Goal: Task Accomplishment & Management: Use online tool/utility

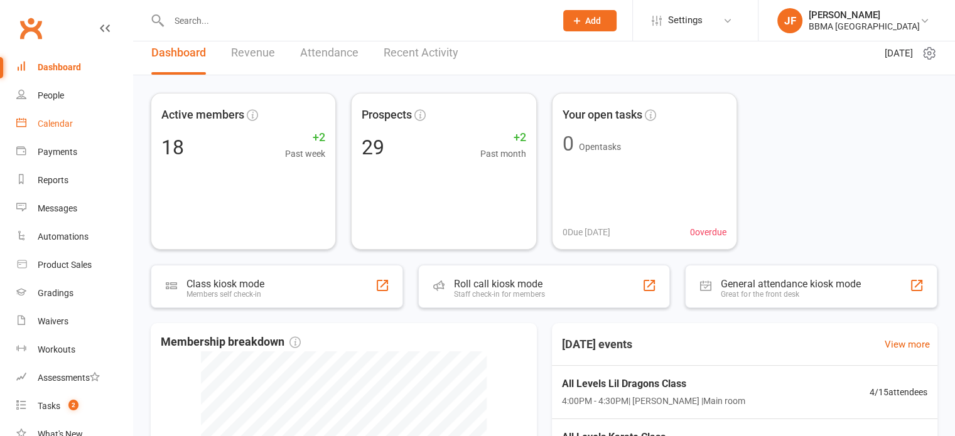
click at [77, 125] on link "Calendar" at bounding box center [74, 124] width 116 height 28
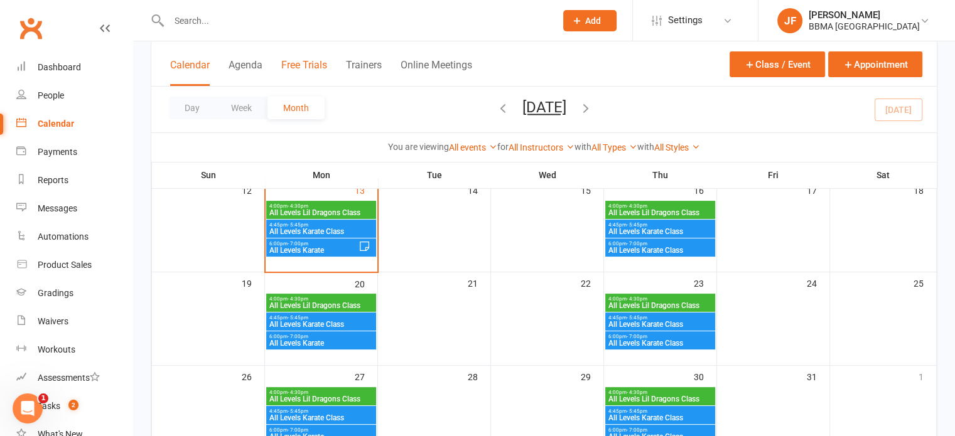
scroll to position [257, 0]
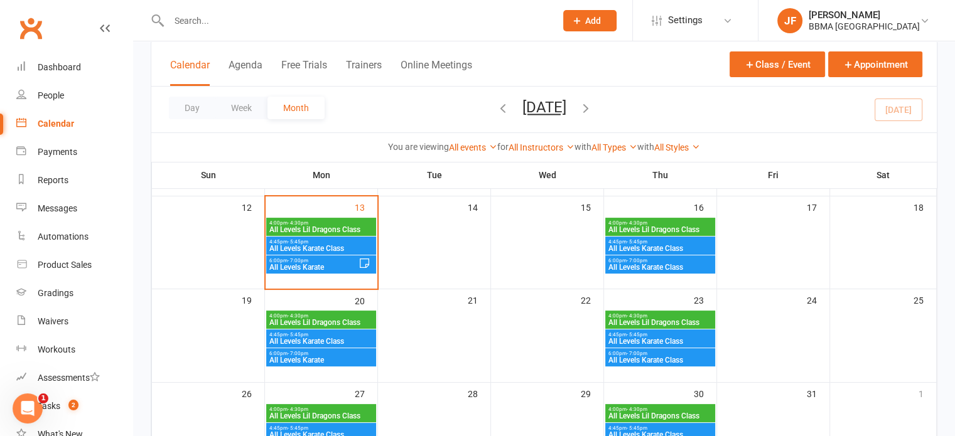
click at [281, 229] on span "All Levels Lil Dragons Class" at bounding box center [321, 230] width 105 height 8
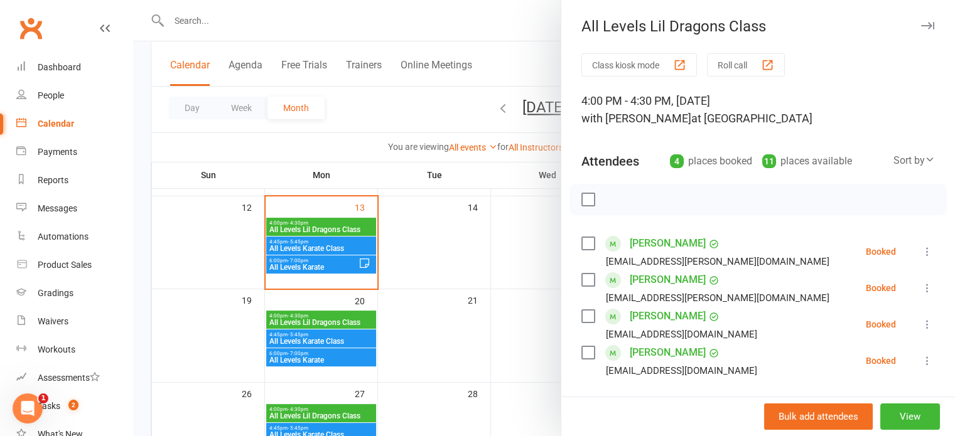
click at [729, 70] on button "Roll call" at bounding box center [746, 64] width 78 height 23
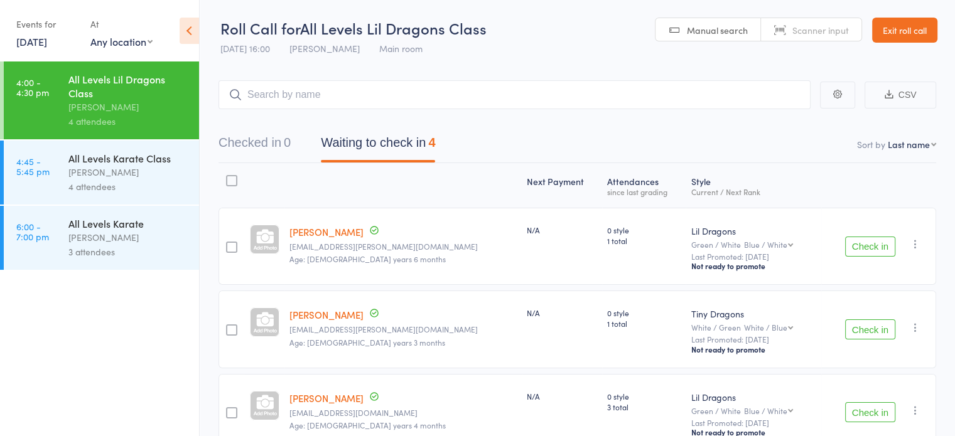
click at [855, 241] on button "Check in" at bounding box center [870, 247] width 50 height 20
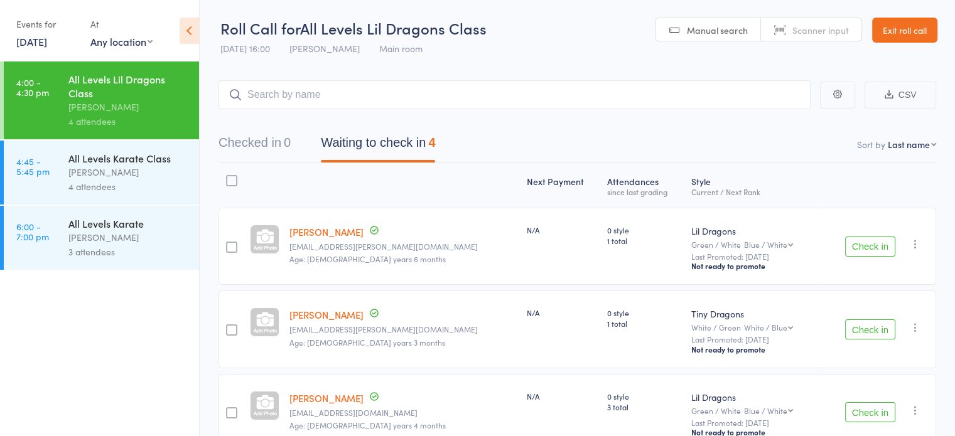
click at [855, 241] on button "Check in" at bounding box center [870, 247] width 50 height 20
click at [855, 320] on button "Check in" at bounding box center [870, 330] width 50 height 20
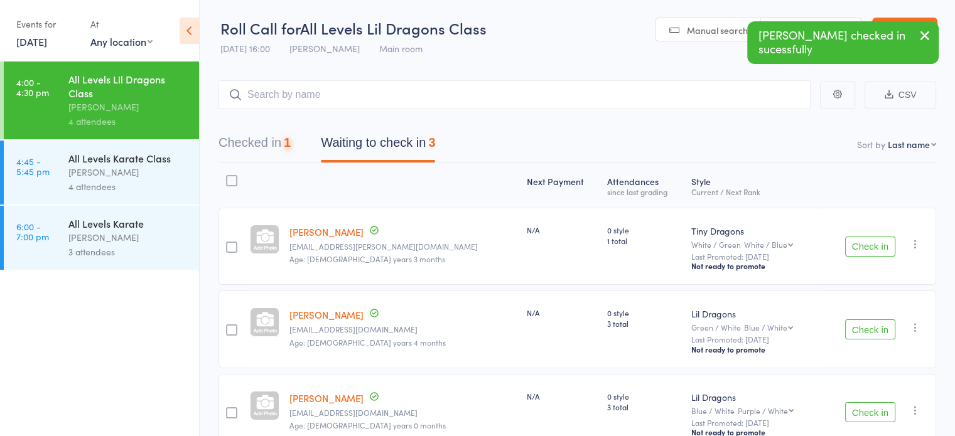
click at [855, 241] on button "Check in" at bounding box center [870, 247] width 50 height 20
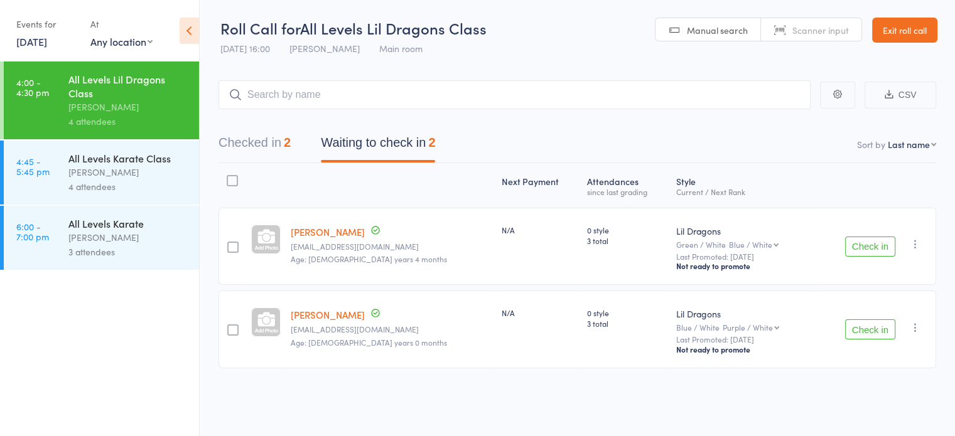
click at [855, 241] on button "Check in" at bounding box center [870, 247] width 50 height 20
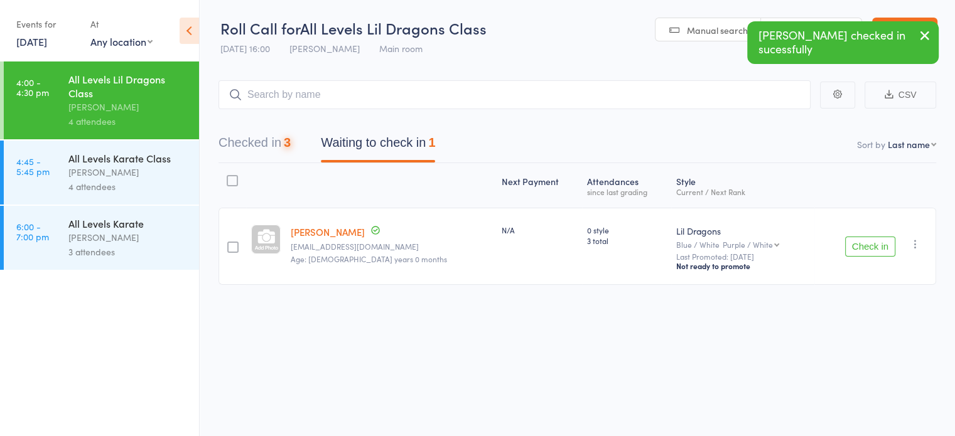
click at [855, 241] on button "Check in" at bounding box center [870, 247] width 50 height 20
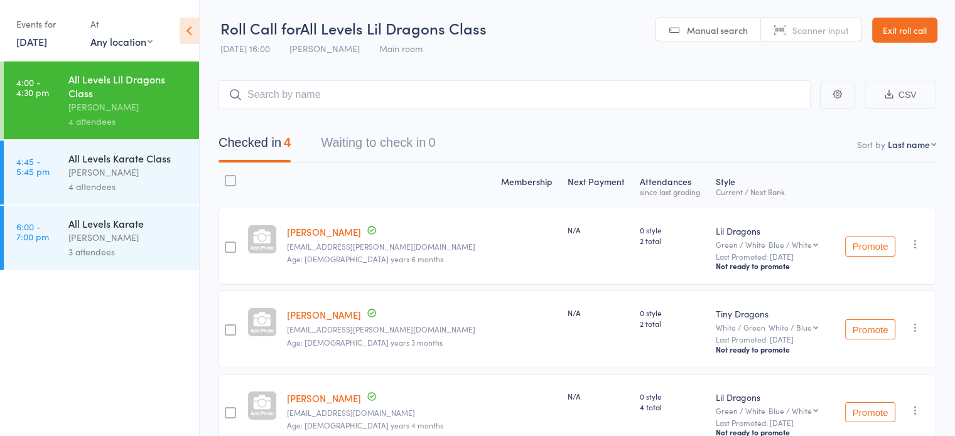
click at [123, 154] on div "All Levels Karate Class" at bounding box center [128, 158] width 120 height 14
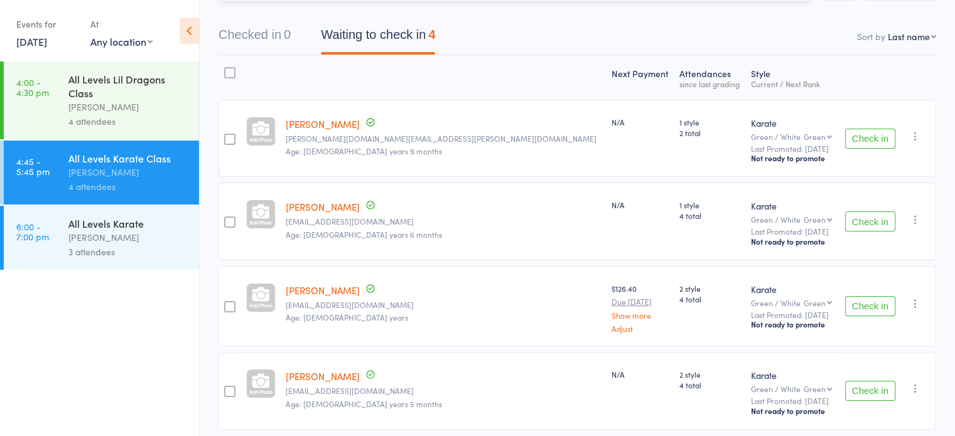
scroll to position [106, 0]
click at [869, 145] on button "Check in" at bounding box center [870, 141] width 50 height 20
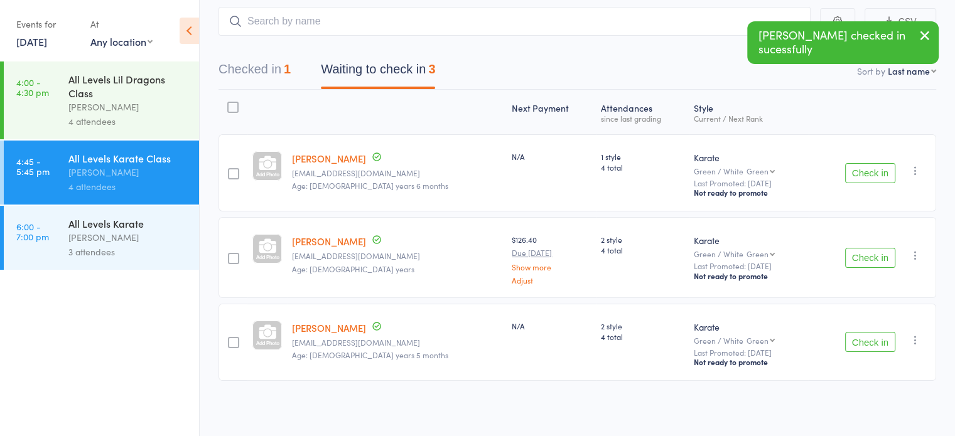
click at [853, 253] on button "Check in" at bounding box center [870, 258] width 50 height 20
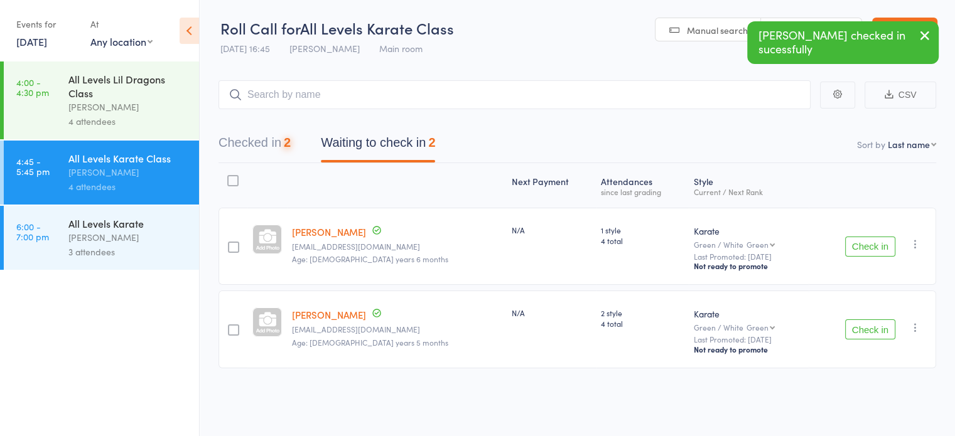
click at [853, 253] on button "Check in" at bounding box center [870, 247] width 50 height 20
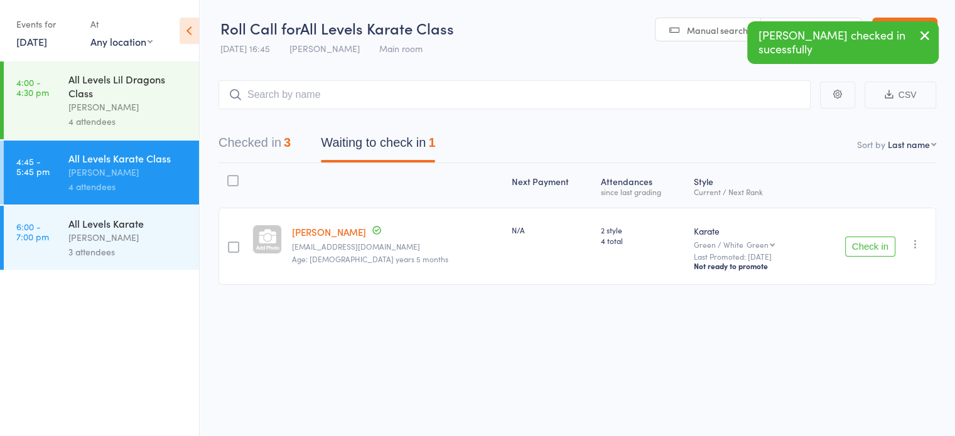
click at [875, 250] on button "Check in" at bounding box center [870, 247] width 50 height 20
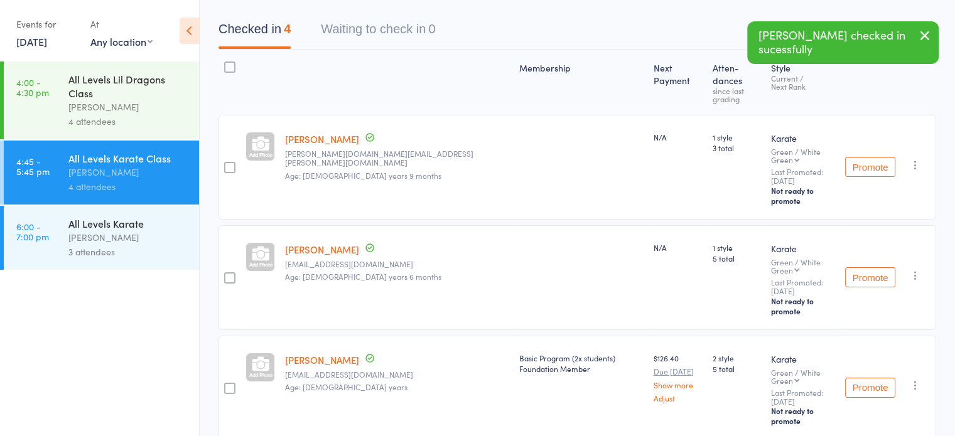
scroll to position [123, 0]
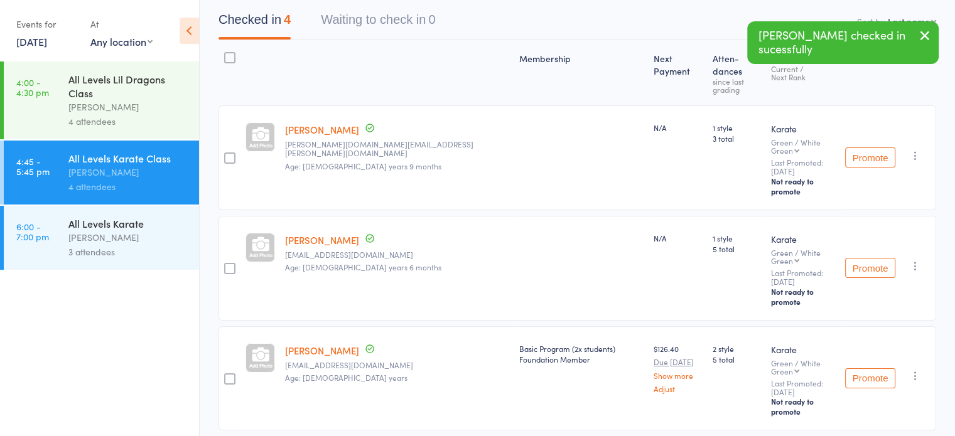
click at [916, 260] on icon "button" at bounding box center [915, 266] width 13 height 13
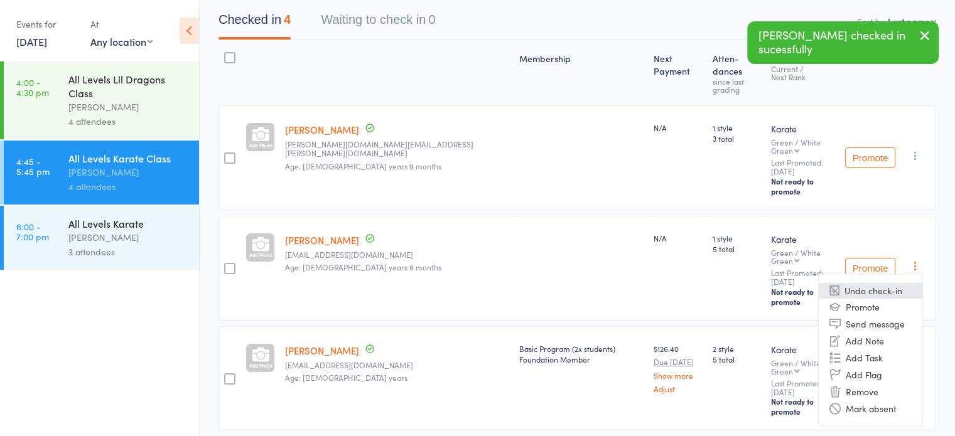
click at [894, 283] on li "Undo check-in" at bounding box center [871, 291] width 104 height 16
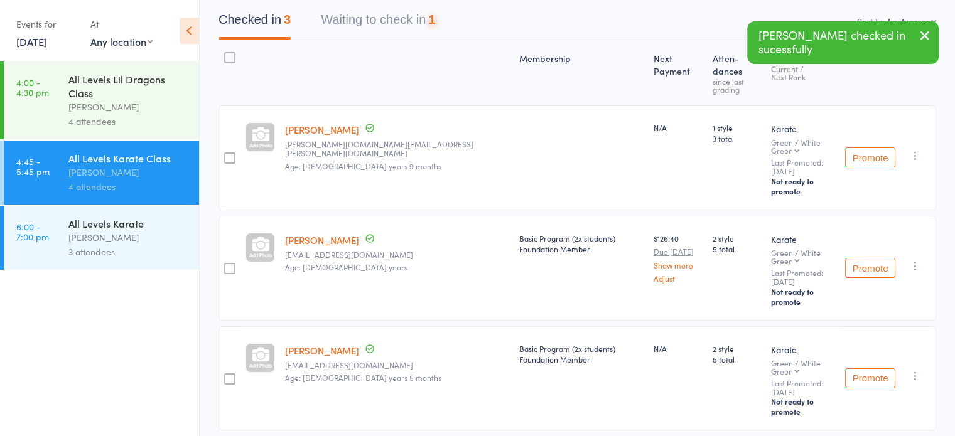
scroll to position [73, 0]
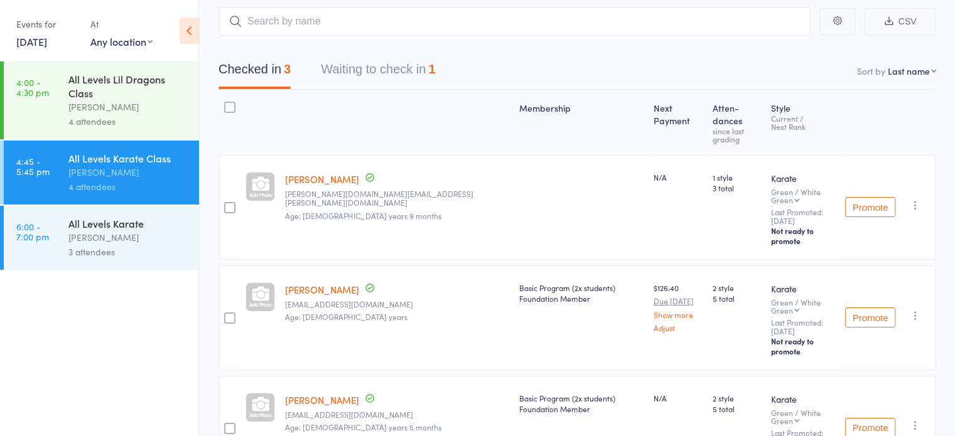
click at [347, 67] on button "Waiting to check in 1" at bounding box center [378, 72] width 114 height 33
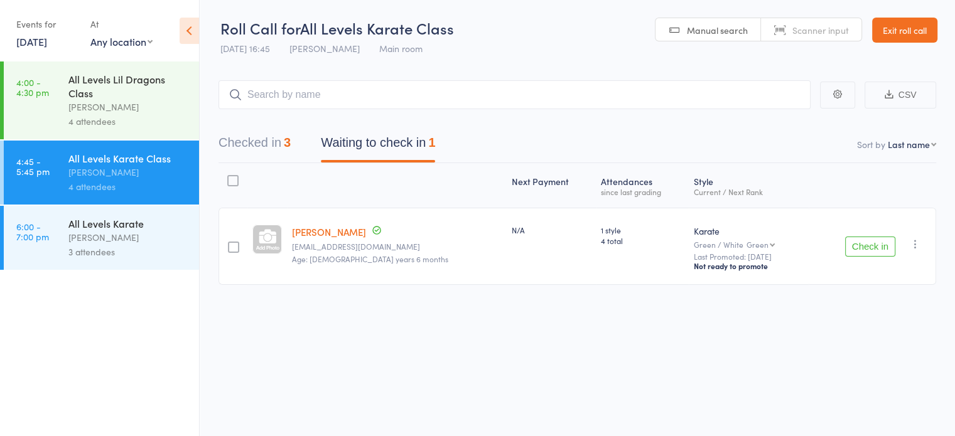
click at [887, 248] on button "Check in" at bounding box center [870, 247] width 50 height 20
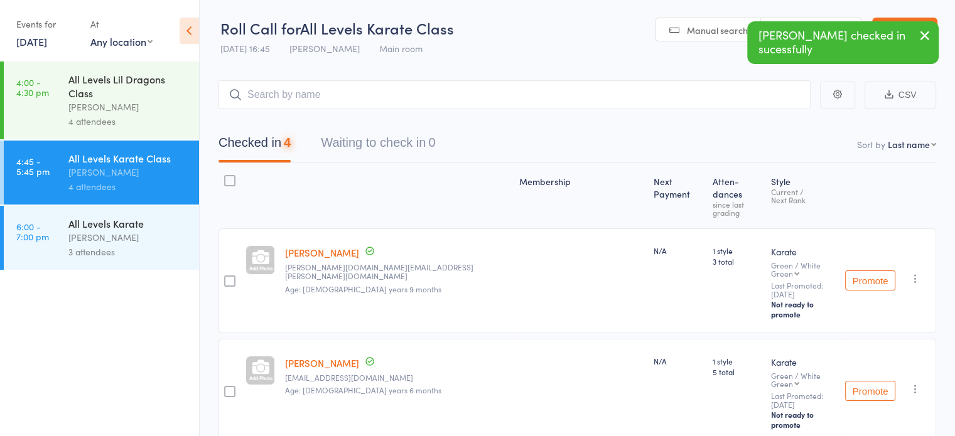
click at [118, 230] on div "All Levels Karate" at bounding box center [128, 224] width 120 height 14
